Goal: Information Seeking & Learning: Learn about a topic

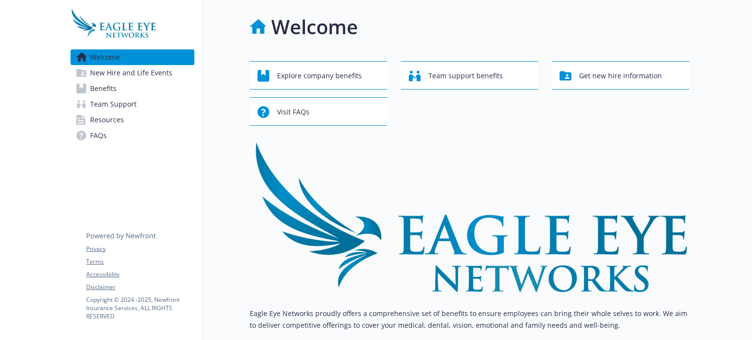
click at [119, 88] on link "Benefits" at bounding box center [133, 89] width 124 height 16
